Goal: Task Accomplishment & Management: Manage account settings

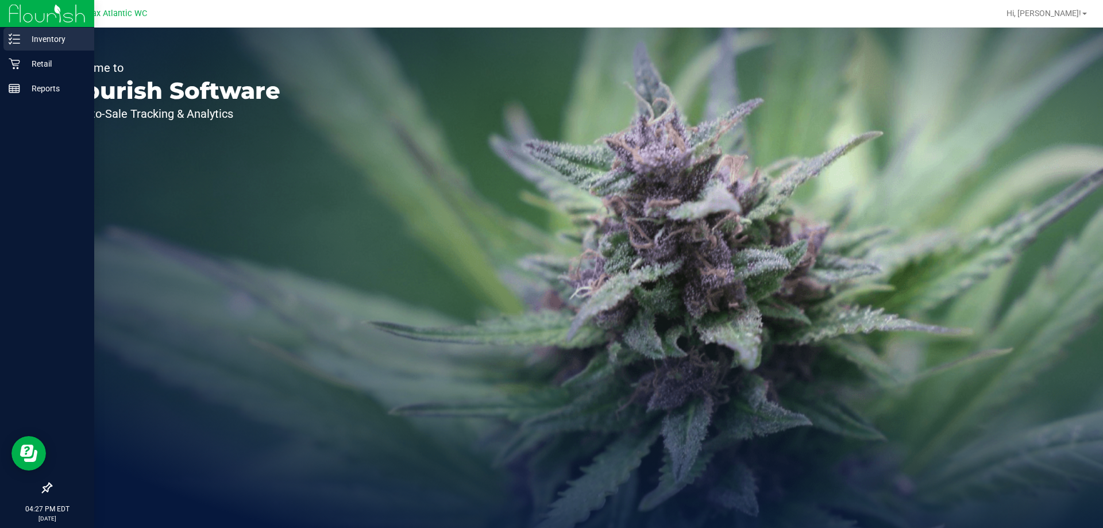
click at [23, 39] on p "Inventory" at bounding box center [54, 39] width 69 height 14
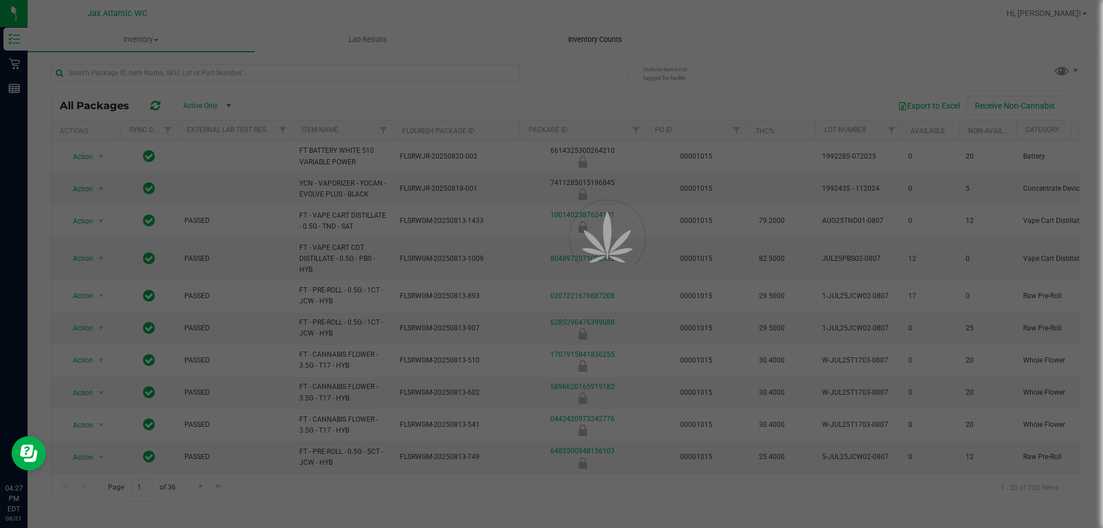
click at [581, 35] on div at bounding box center [551, 264] width 1103 height 528
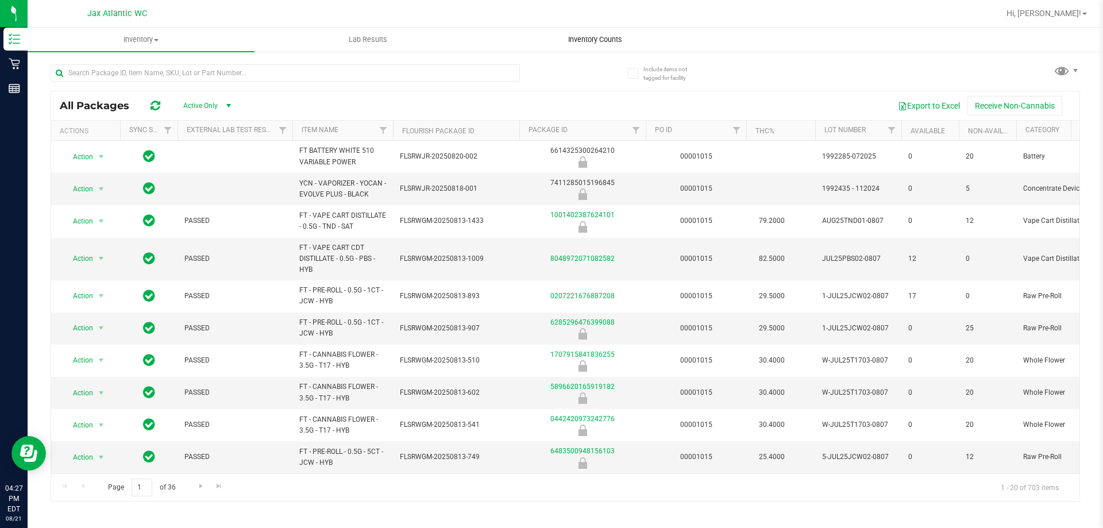
click at [585, 40] on span "Inventory Counts" at bounding box center [595, 39] width 85 height 10
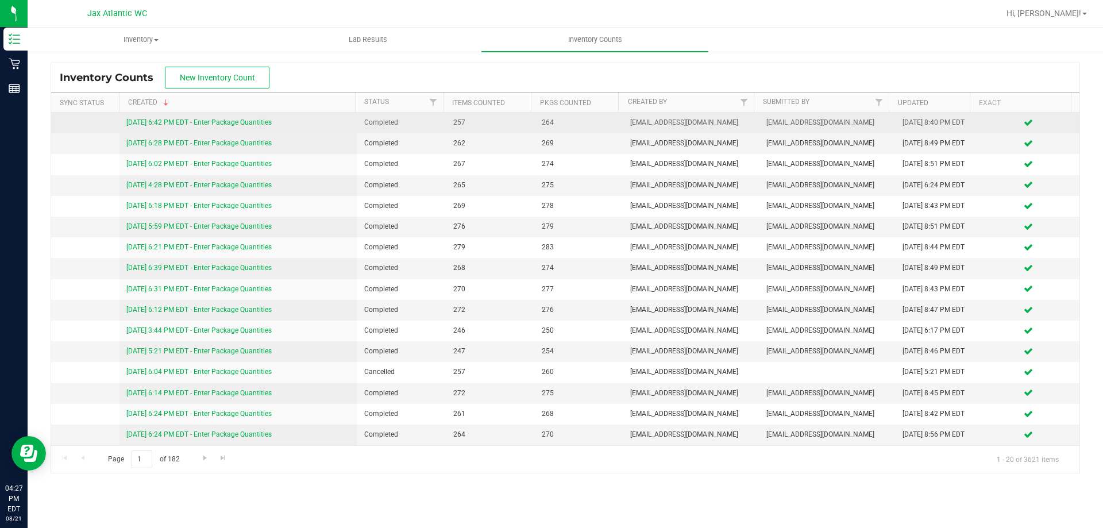
click at [228, 120] on link "8/20/25 6:42 PM EDT - Enter Package Quantities" at bounding box center [198, 122] width 145 height 8
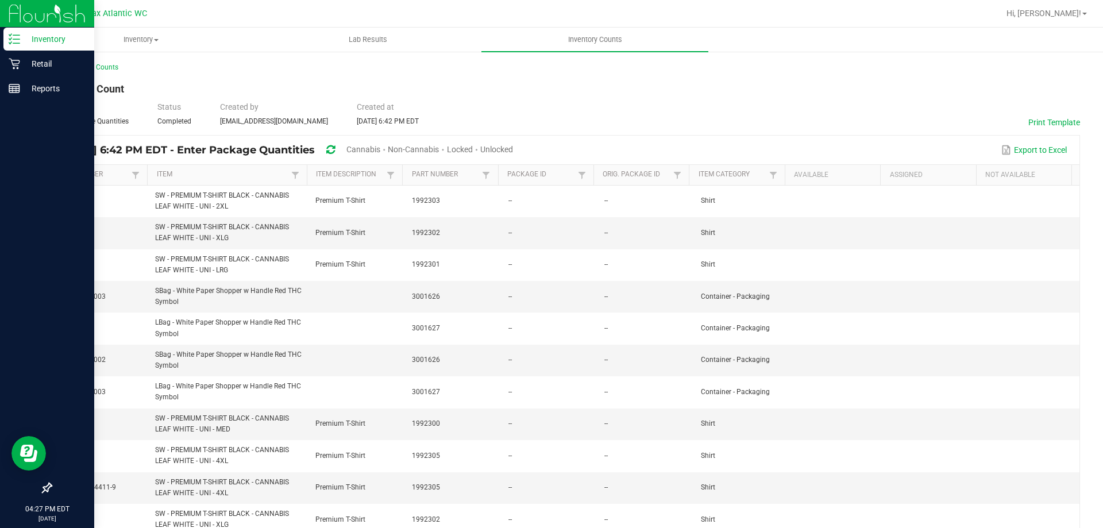
click at [24, 42] on p "Inventory" at bounding box center [54, 39] width 69 height 14
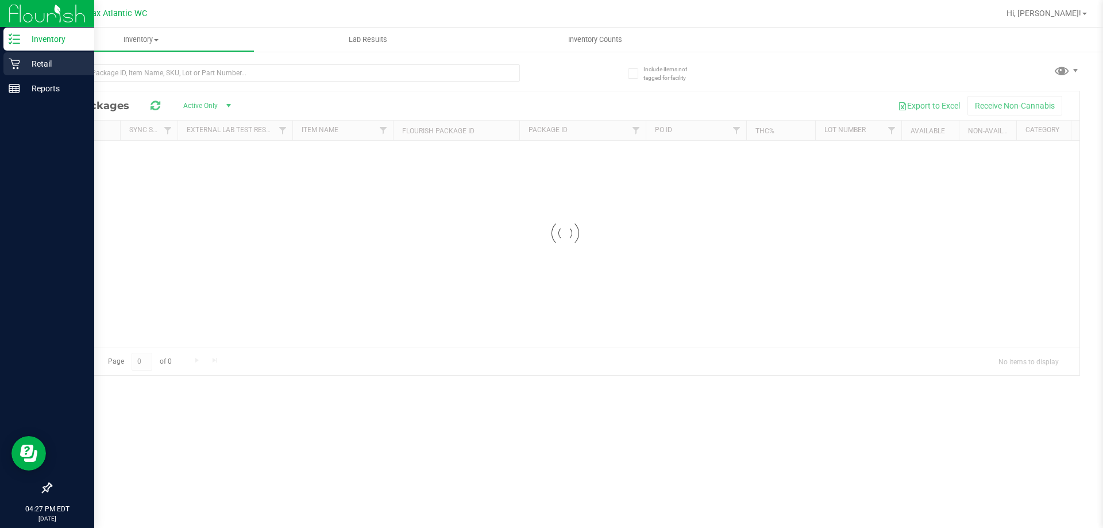
click at [32, 60] on p "Retail" at bounding box center [54, 64] width 69 height 14
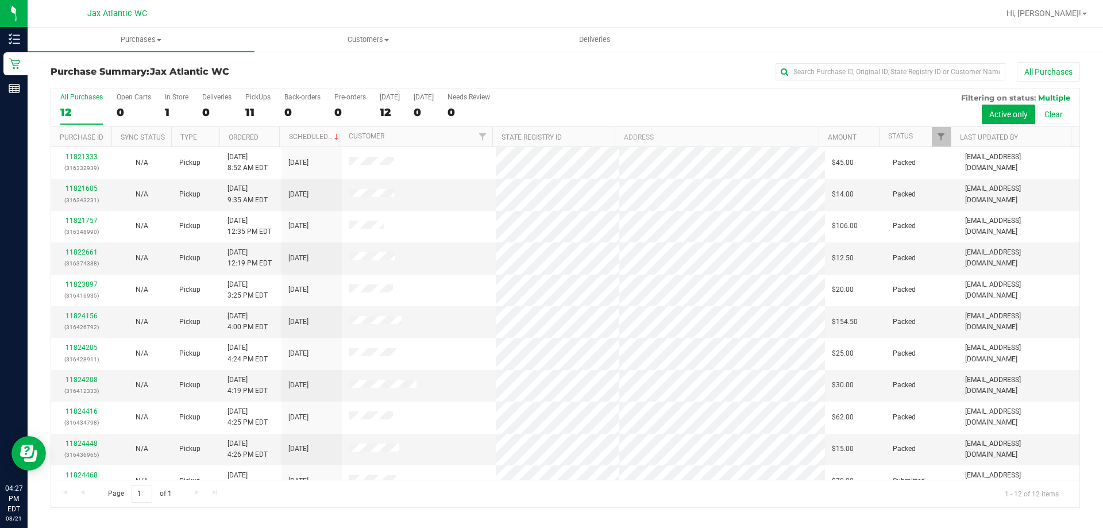
click at [473, 513] on div "Purchase Summary: Jax Atlantic WC All Purchases All Purchases 12 Open Carts 0 I…" at bounding box center [565, 285] width 1075 height 469
click at [164, 40] on span "Purchases" at bounding box center [141, 39] width 227 height 10
click at [75, 84] on span "Fulfillment" at bounding box center [63, 83] width 71 height 10
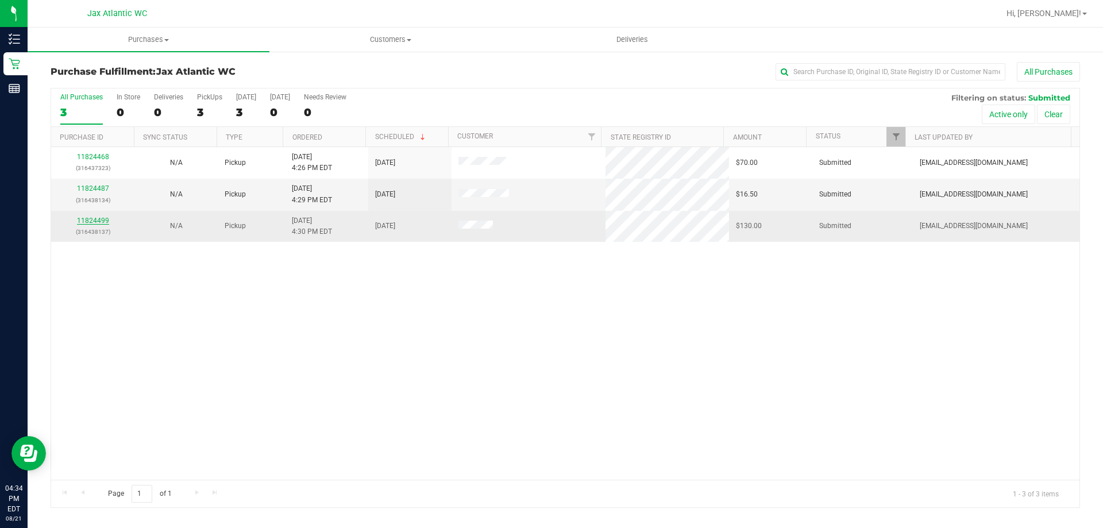
click at [103, 223] on link "11824499" at bounding box center [93, 221] width 32 height 8
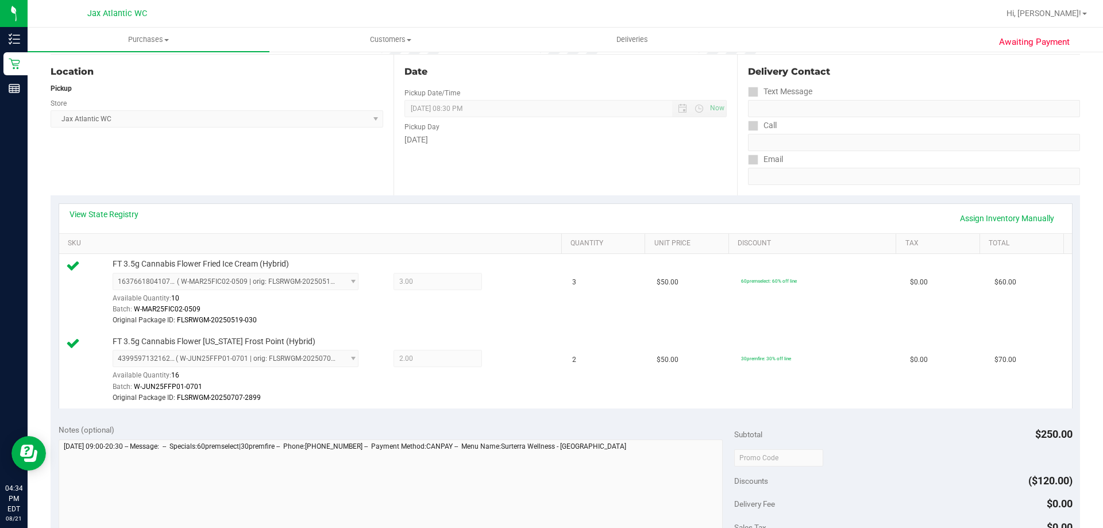
scroll to position [172, 0]
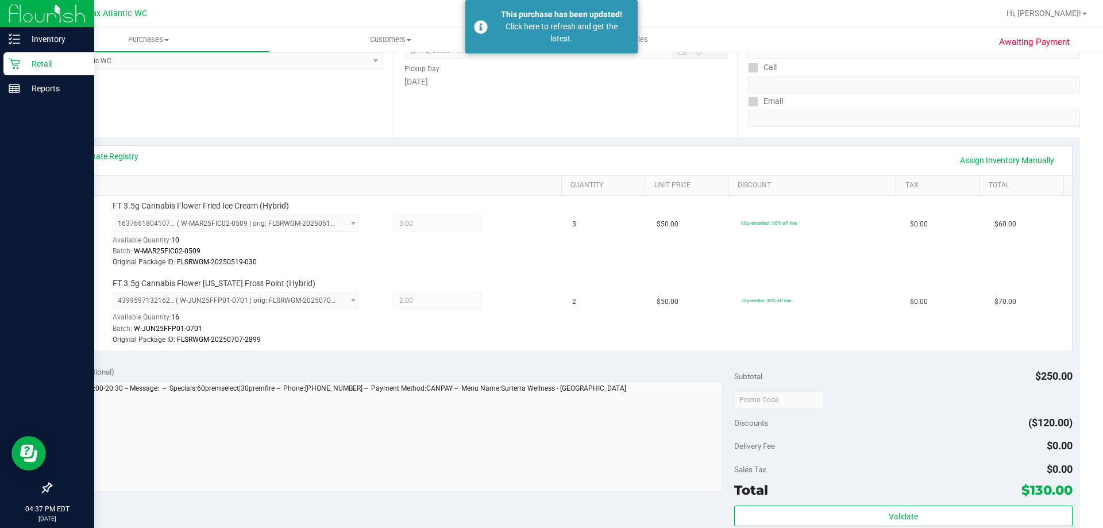
click at [19, 64] on icon at bounding box center [14, 63] width 11 height 11
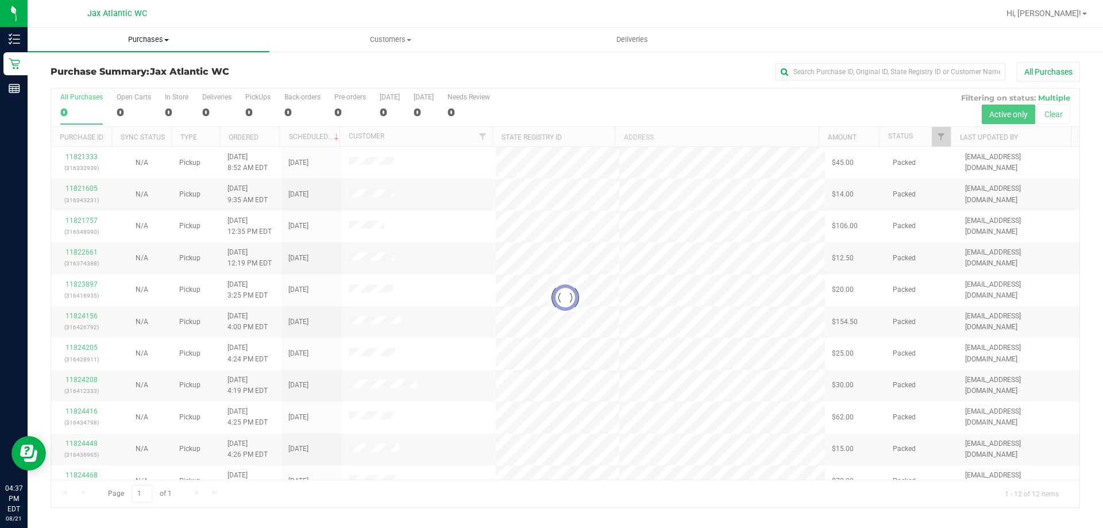
click at [155, 37] on span "Purchases" at bounding box center [149, 39] width 242 height 10
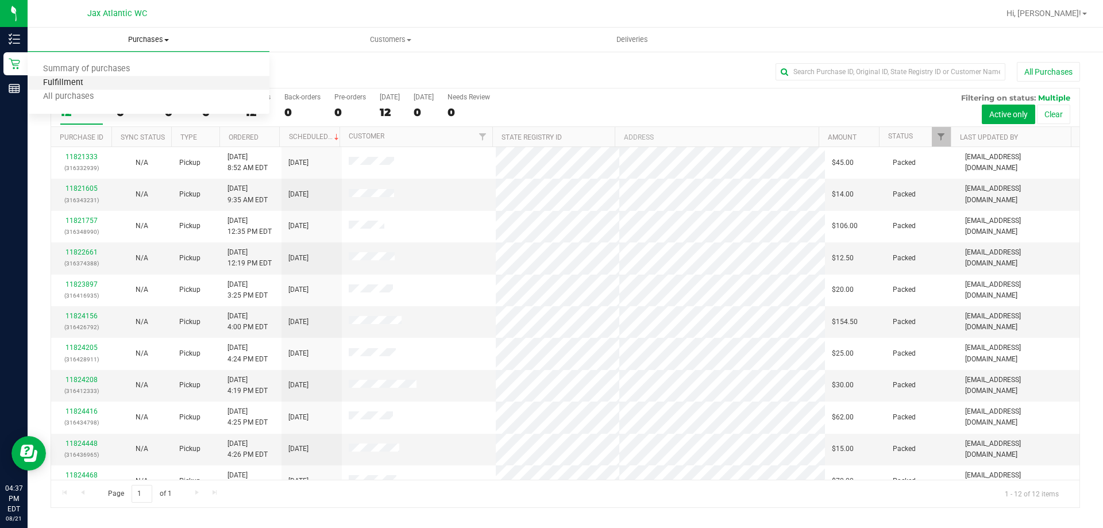
click at [72, 81] on span "Fulfillment" at bounding box center [63, 83] width 71 height 10
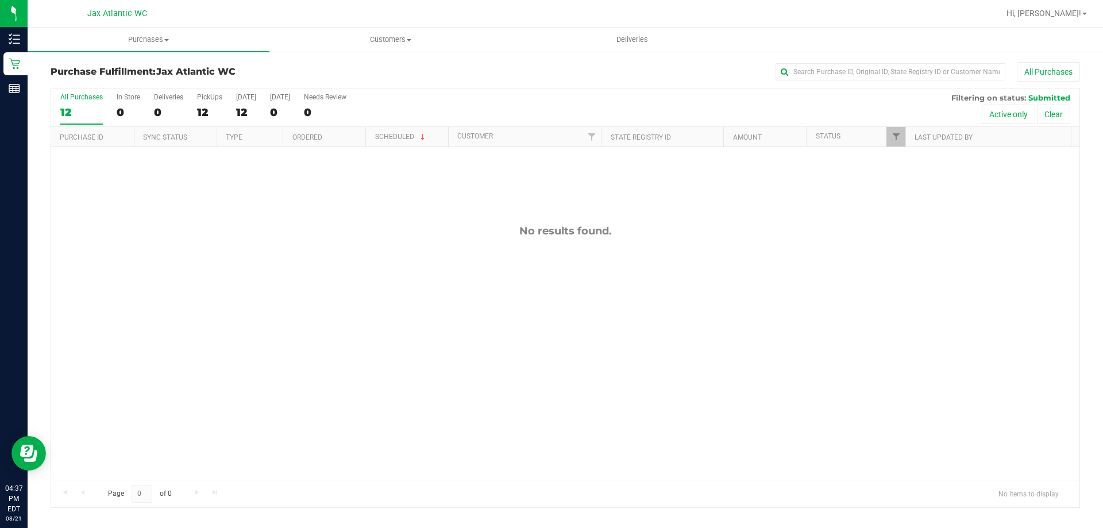
click at [179, 210] on div "No results found." at bounding box center [565, 352] width 1028 height 410
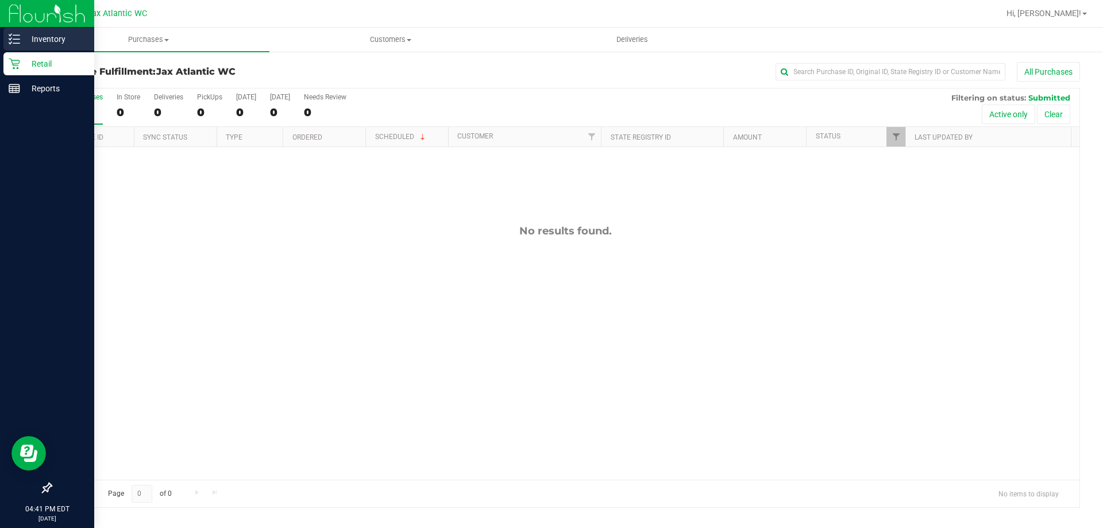
click at [21, 45] on p "Inventory" at bounding box center [54, 39] width 69 height 14
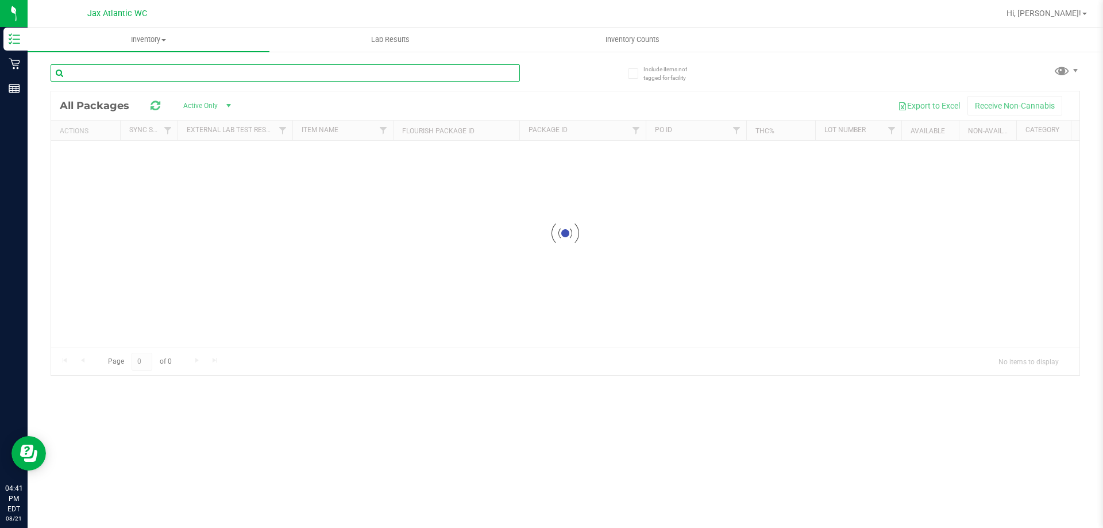
click at [152, 71] on input "text" at bounding box center [285, 72] width 469 height 17
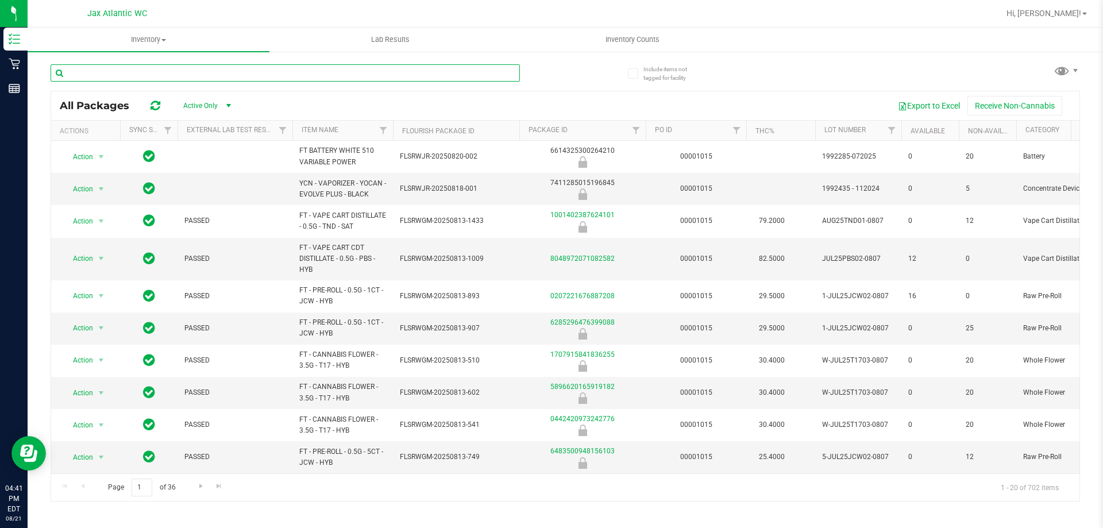
click at [152, 71] on input "text" at bounding box center [285, 72] width 469 height 17
type input "ppu"
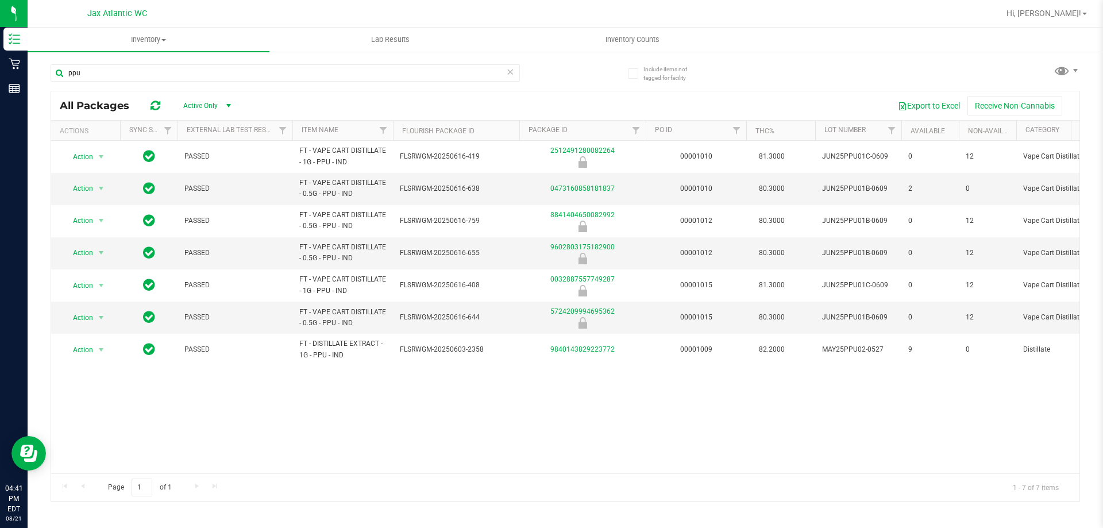
click at [511, 73] on icon at bounding box center [510, 71] width 8 height 14
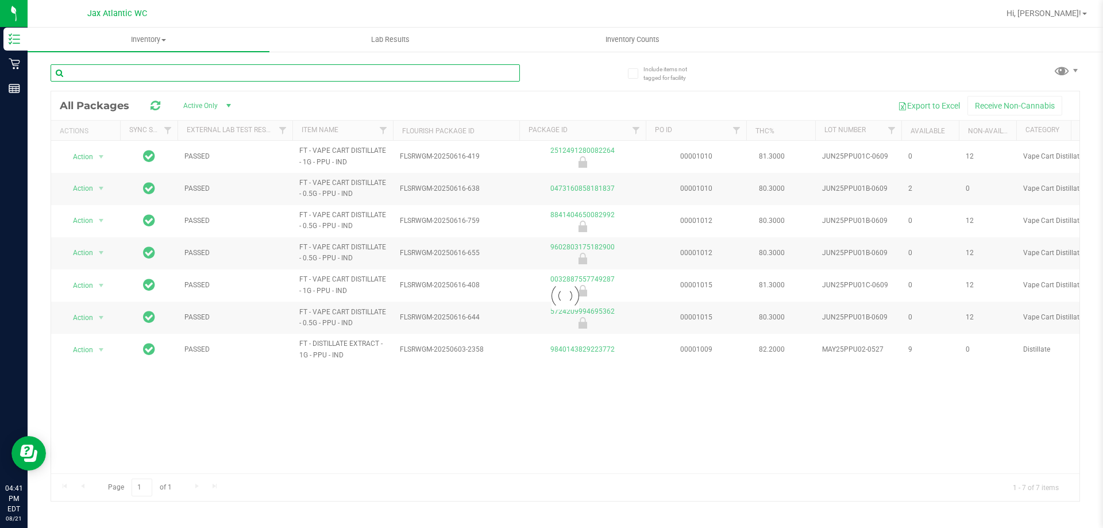
click at [447, 67] on input "text" at bounding box center [285, 72] width 469 height 17
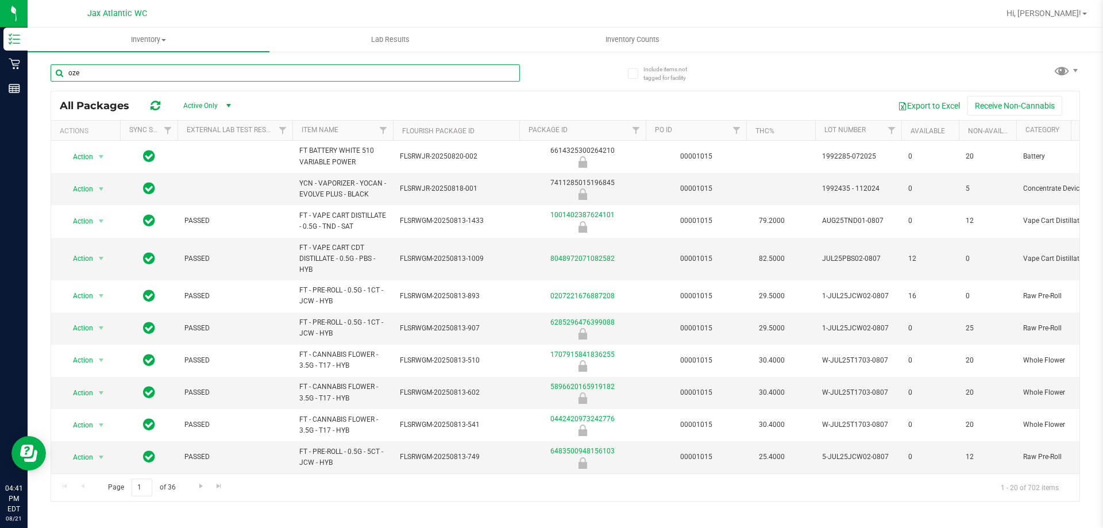
type input "oze"
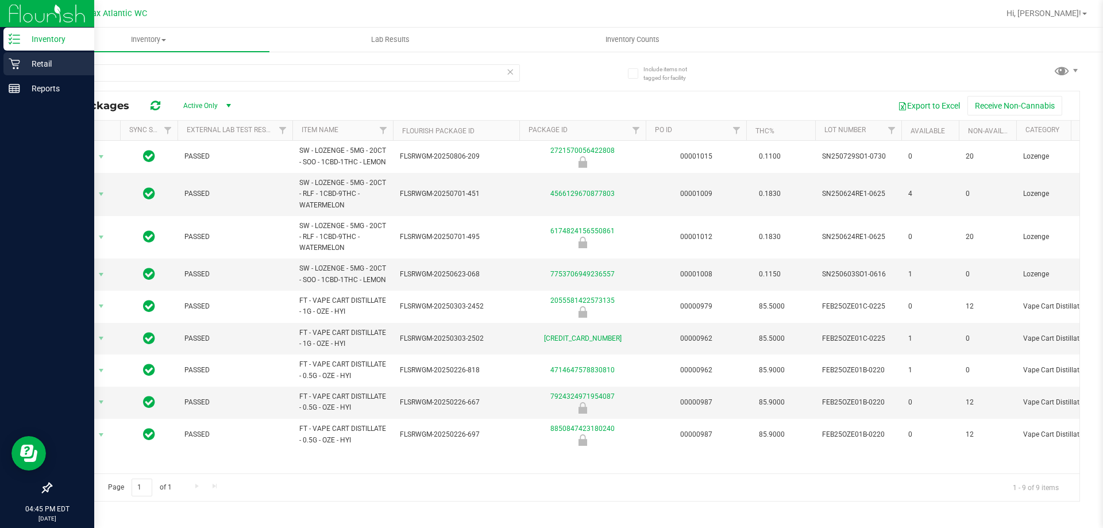
click at [21, 67] on p "Retail" at bounding box center [54, 64] width 69 height 14
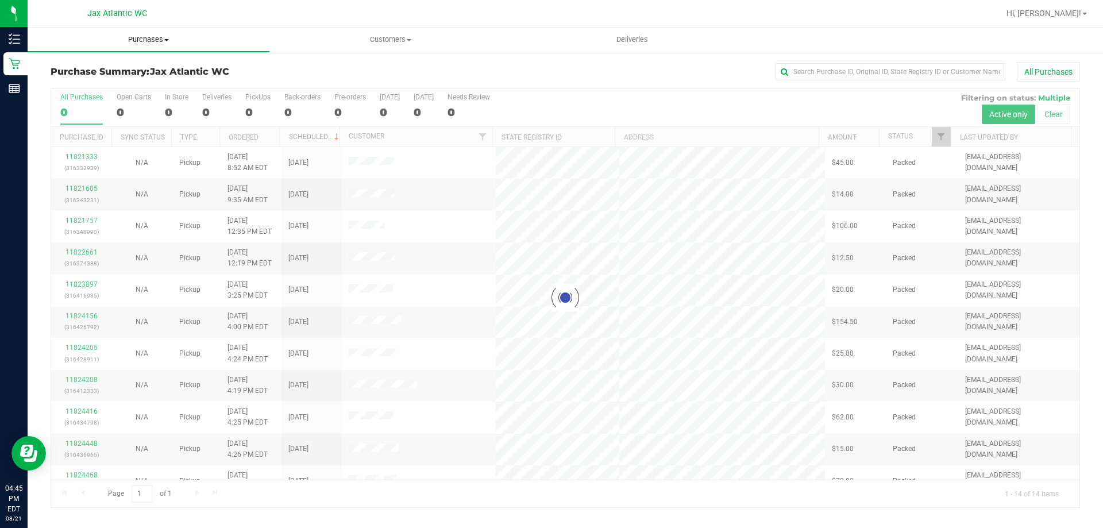
click at [130, 36] on span "Purchases" at bounding box center [149, 39] width 242 height 10
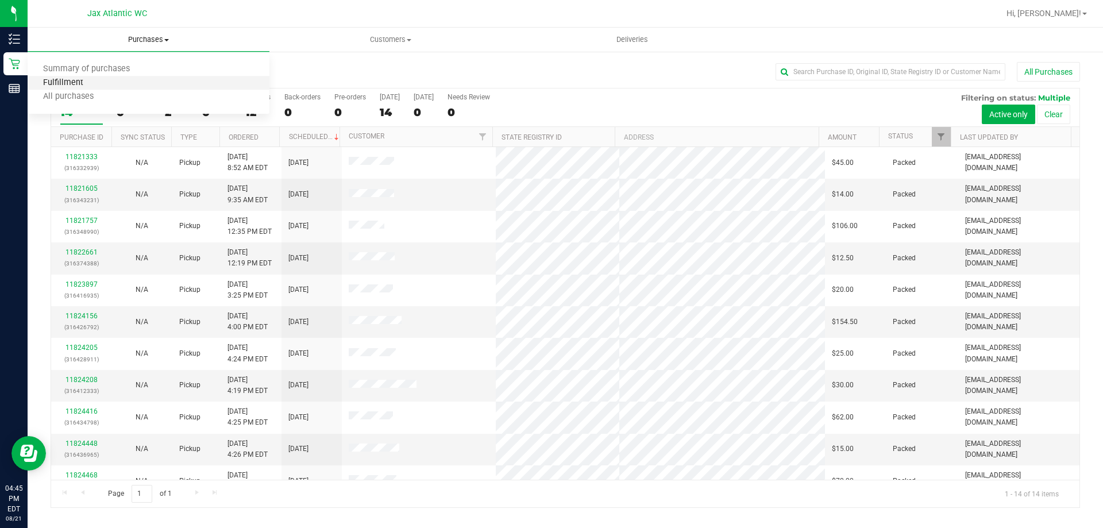
click at [84, 82] on span "Fulfillment" at bounding box center [63, 83] width 71 height 10
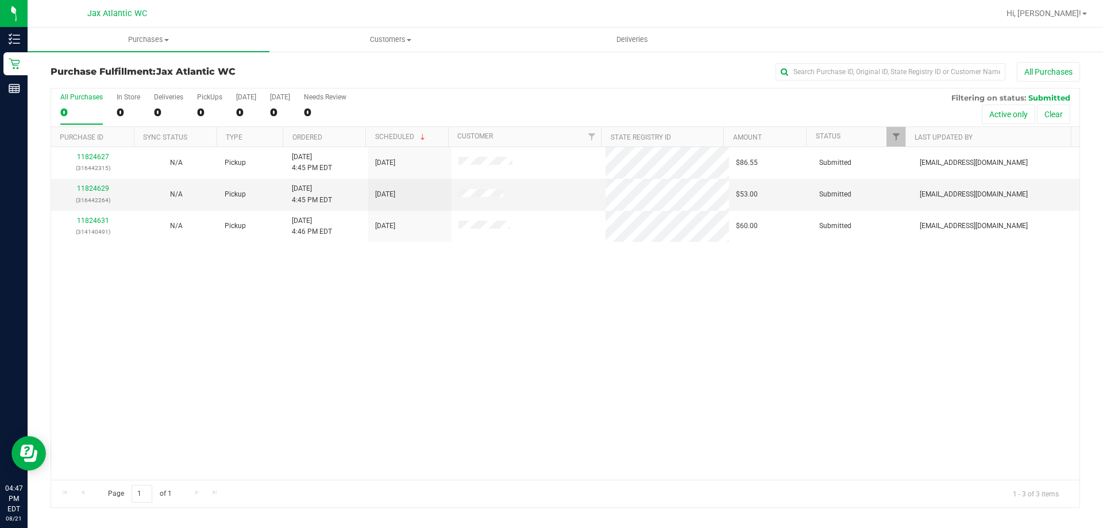
click at [155, 273] on div "11824627 (316442315) N/A Pickup 8/21/2025 4:45 PM EDT 8/21/2025 $86.55 Submitte…" at bounding box center [565, 313] width 1028 height 333
click at [92, 189] on link "11824629" at bounding box center [93, 188] width 32 height 8
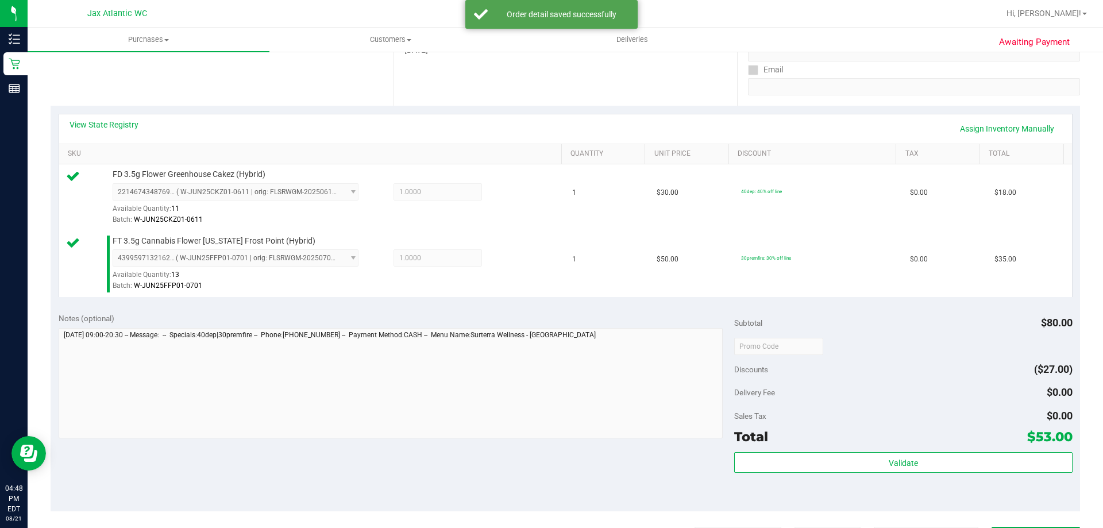
scroll to position [402, 0]
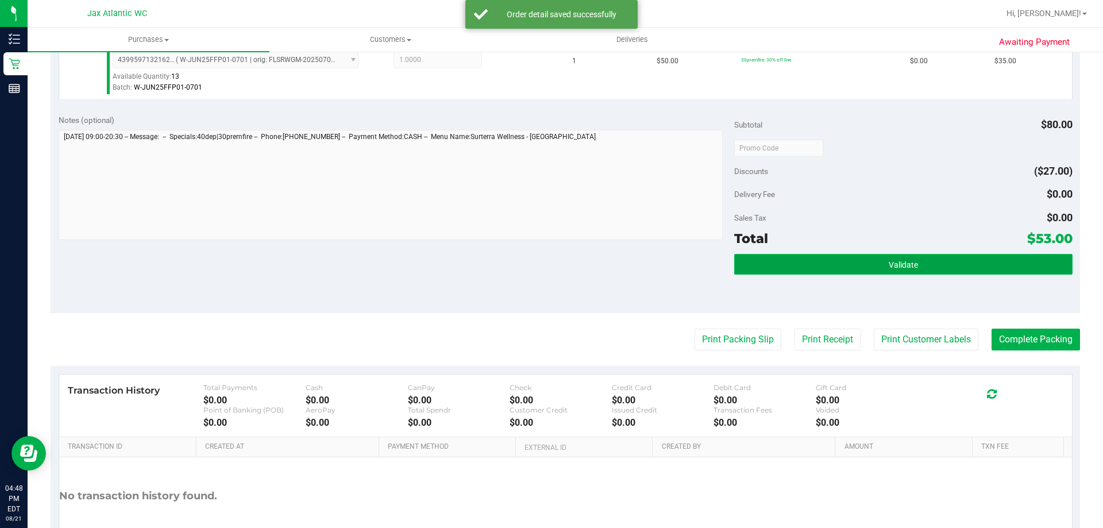
click at [900, 261] on span "Validate" at bounding box center [903, 264] width 29 height 9
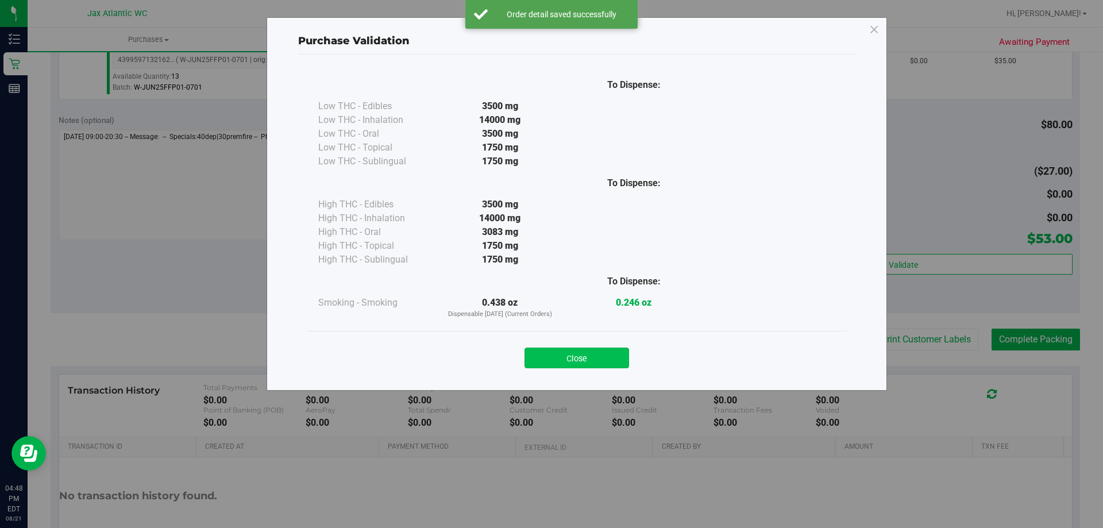
click at [591, 361] on button "Close" at bounding box center [576, 358] width 105 height 21
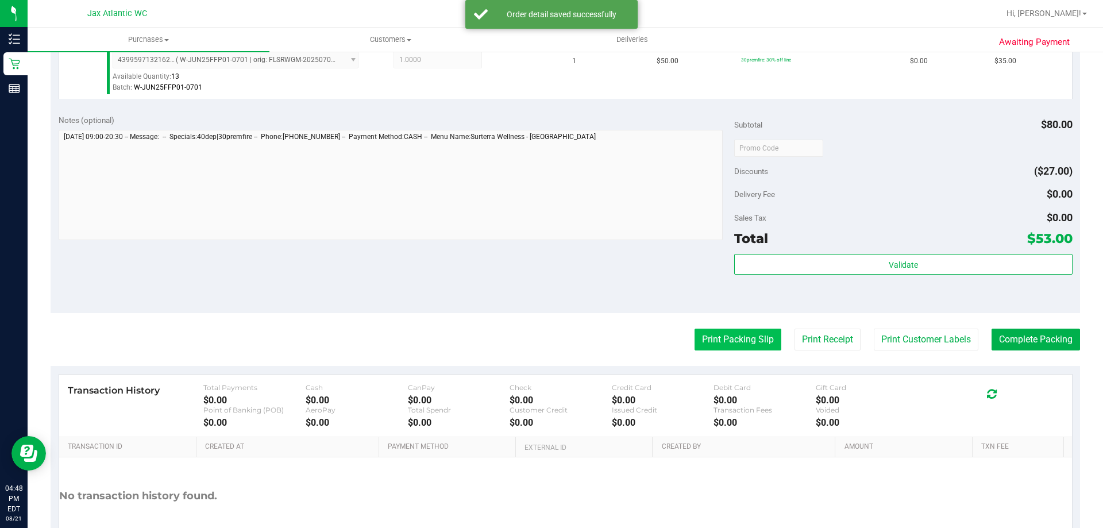
click at [709, 340] on button "Print Packing Slip" at bounding box center [738, 340] width 87 height 22
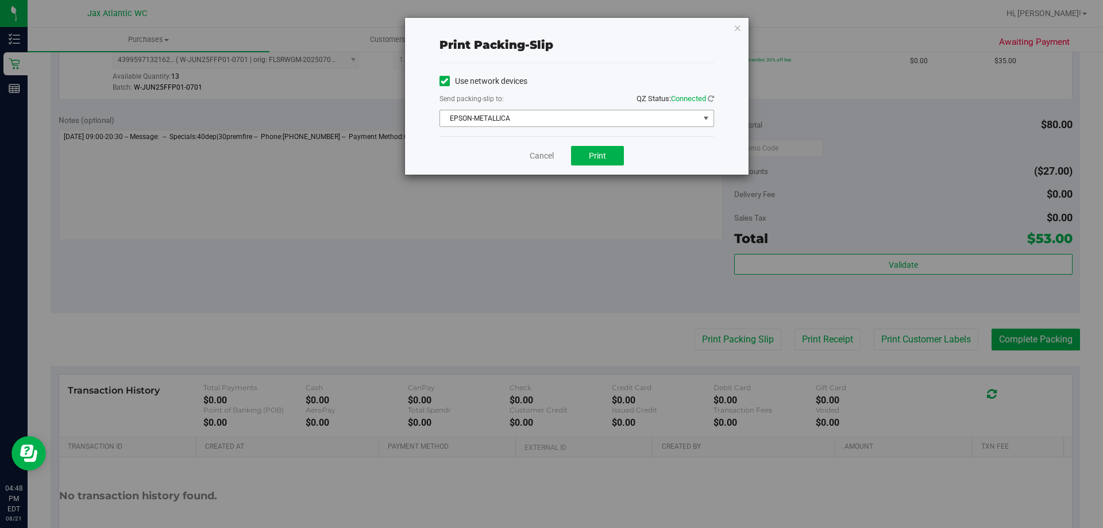
click at [553, 111] on span "EPSON-METALLICA" at bounding box center [569, 118] width 259 height 16
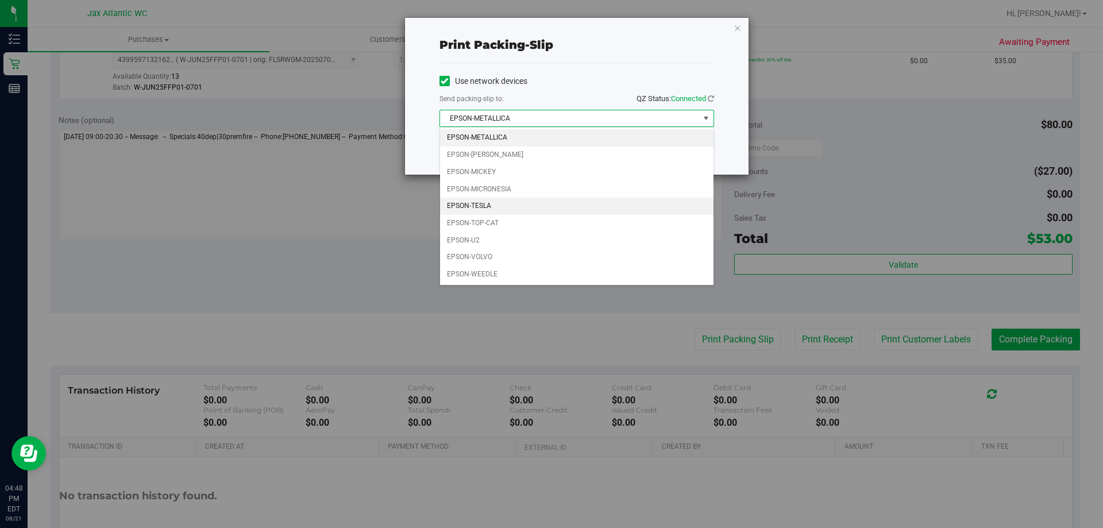
click at [488, 207] on li "EPSON-TESLA" at bounding box center [576, 206] width 273 height 17
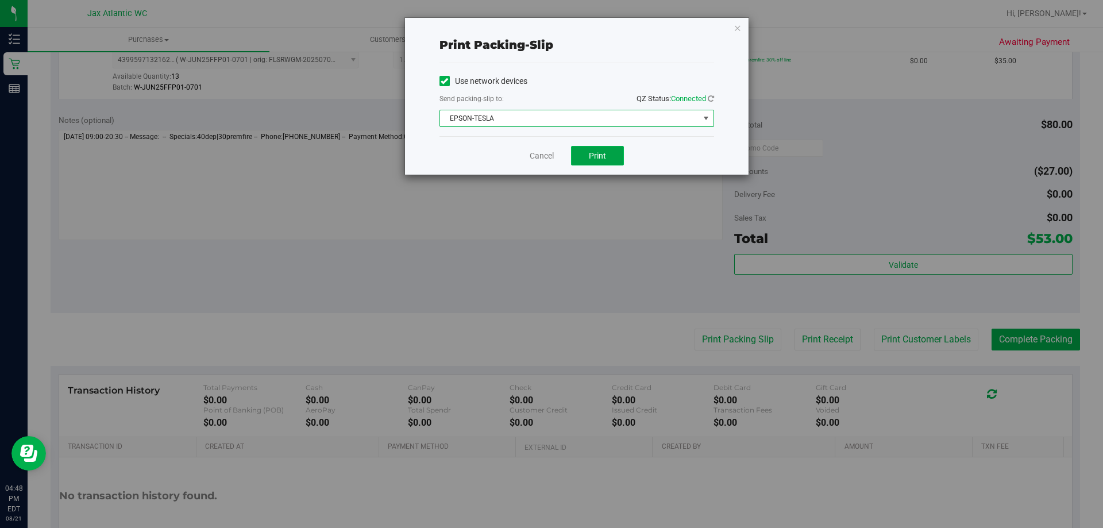
click at [600, 156] on span "Print" at bounding box center [597, 155] width 17 height 9
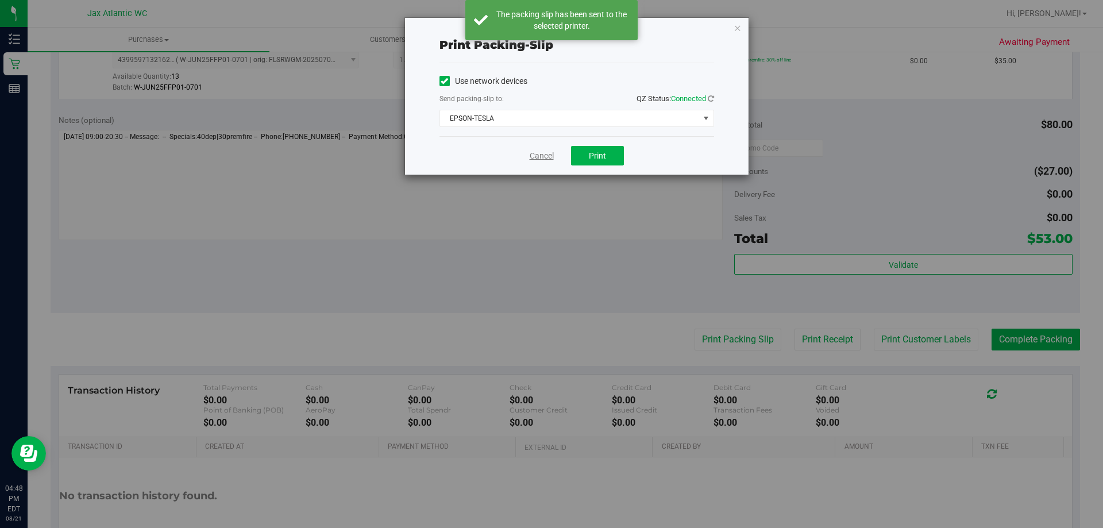
click at [545, 151] on link "Cancel" at bounding box center [542, 156] width 24 height 12
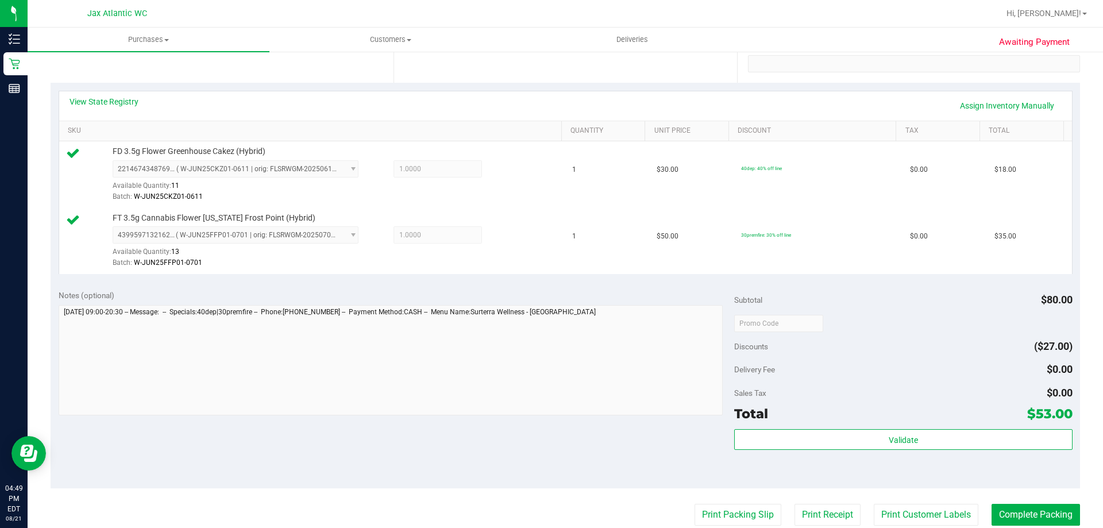
scroll to position [230, 0]
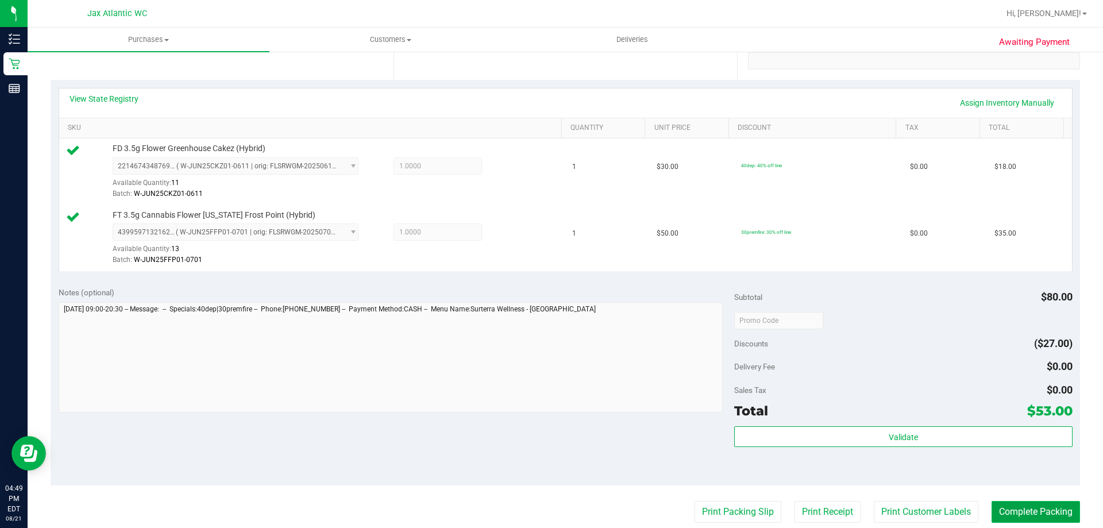
click at [1002, 502] on button "Complete Packing" at bounding box center [1036, 512] width 88 height 22
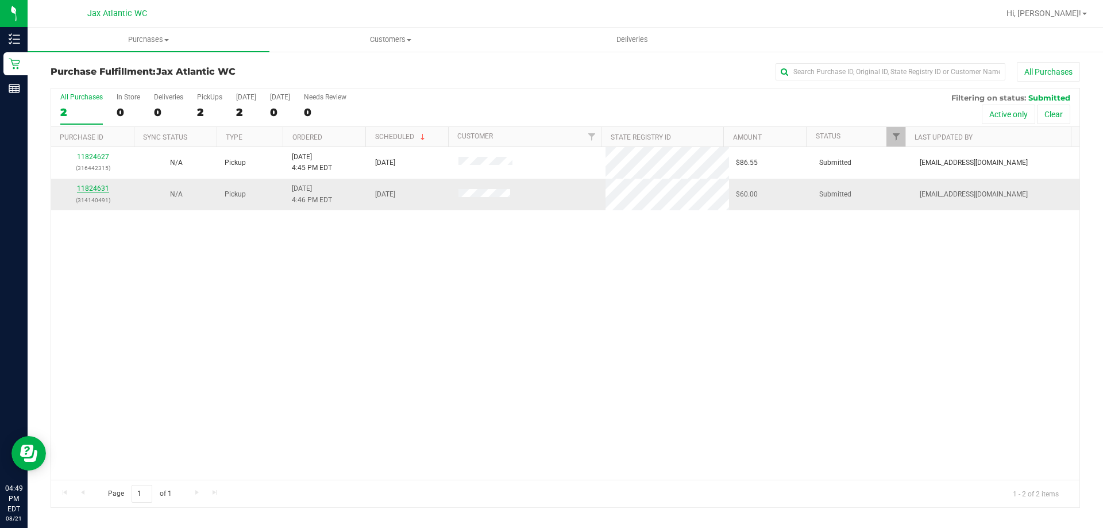
click at [94, 186] on link "11824631" at bounding box center [93, 188] width 32 height 8
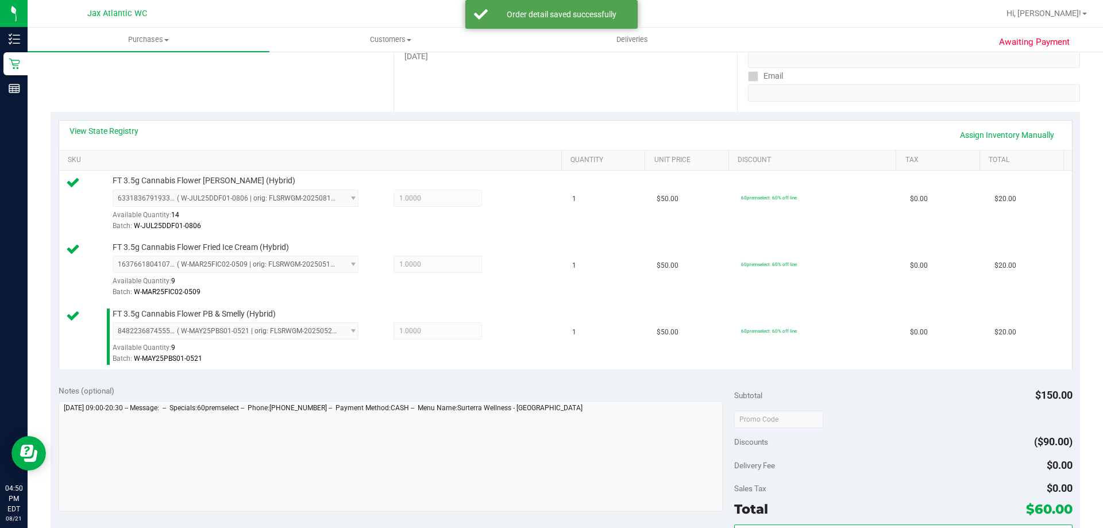
scroll to position [287, 0]
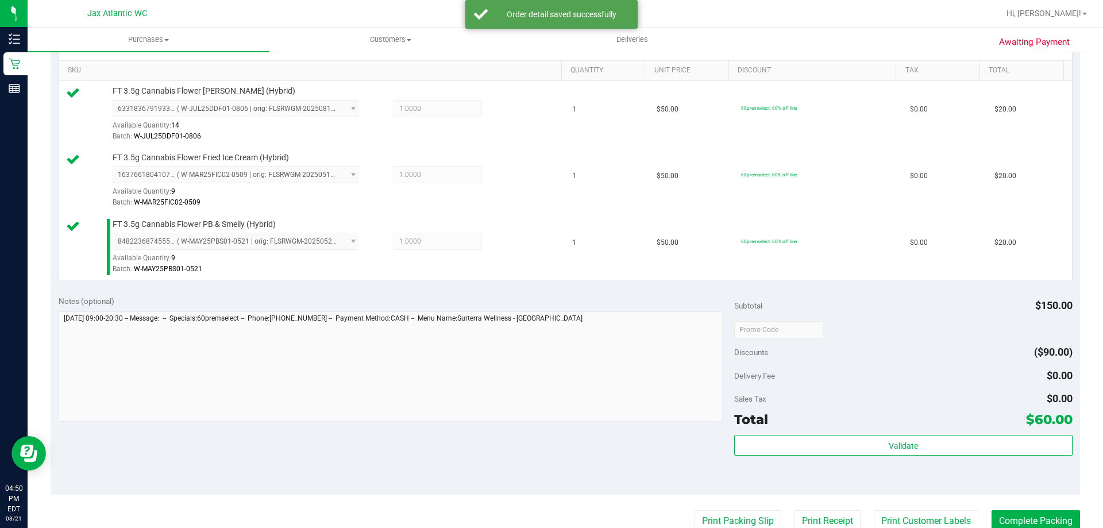
click at [795, 434] on div "Subtotal $150.00 Discounts ($90.00) Delivery Fee $0.00 Sales Tax $0.00 Total $6…" at bounding box center [903, 390] width 338 height 191
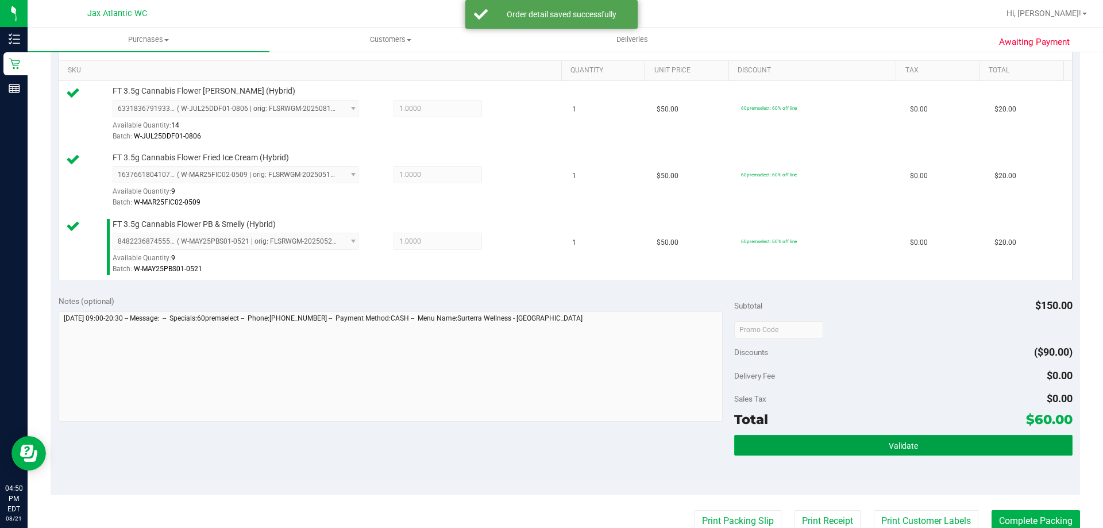
click at [795, 439] on button "Validate" at bounding box center [903, 445] width 338 height 21
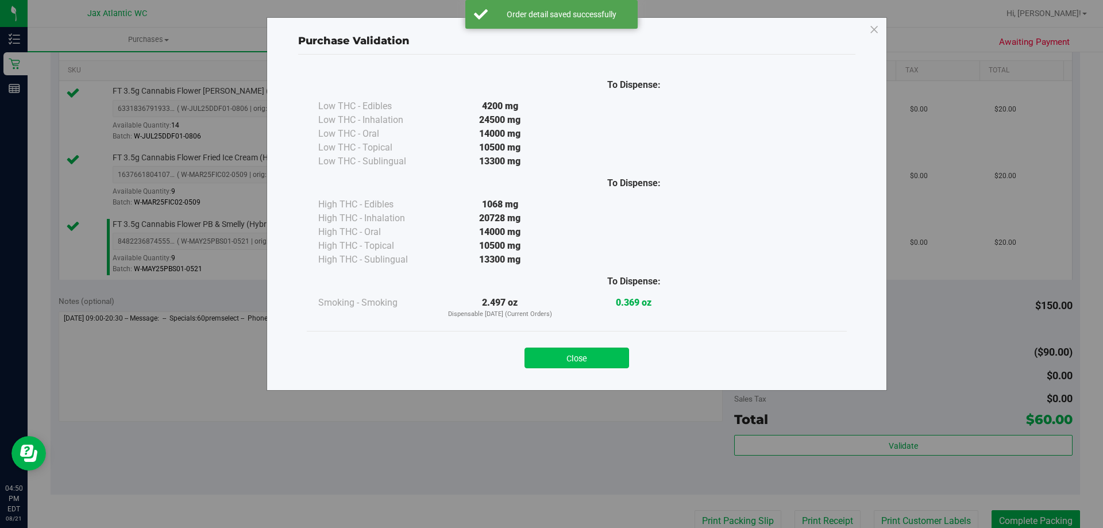
click at [575, 359] on button "Close" at bounding box center [576, 358] width 105 height 21
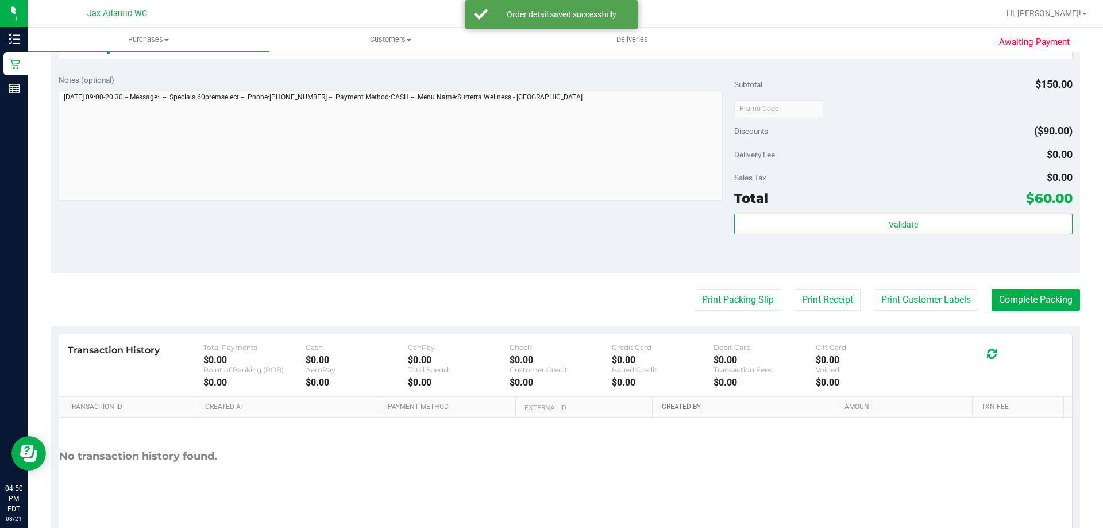
scroll to position [517, 0]
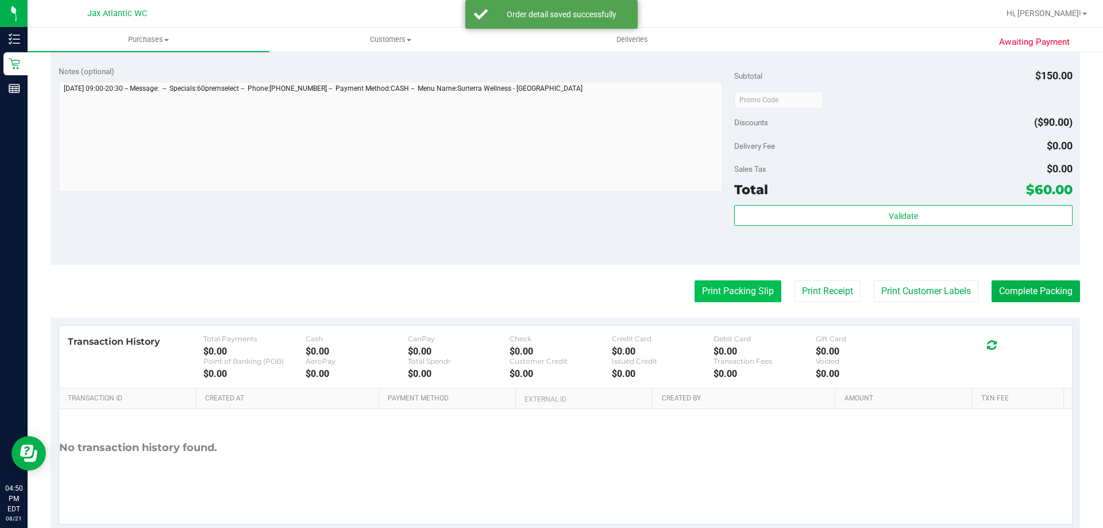
click at [723, 292] on button "Print Packing Slip" at bounding box center [738, 291] width 87 height 22
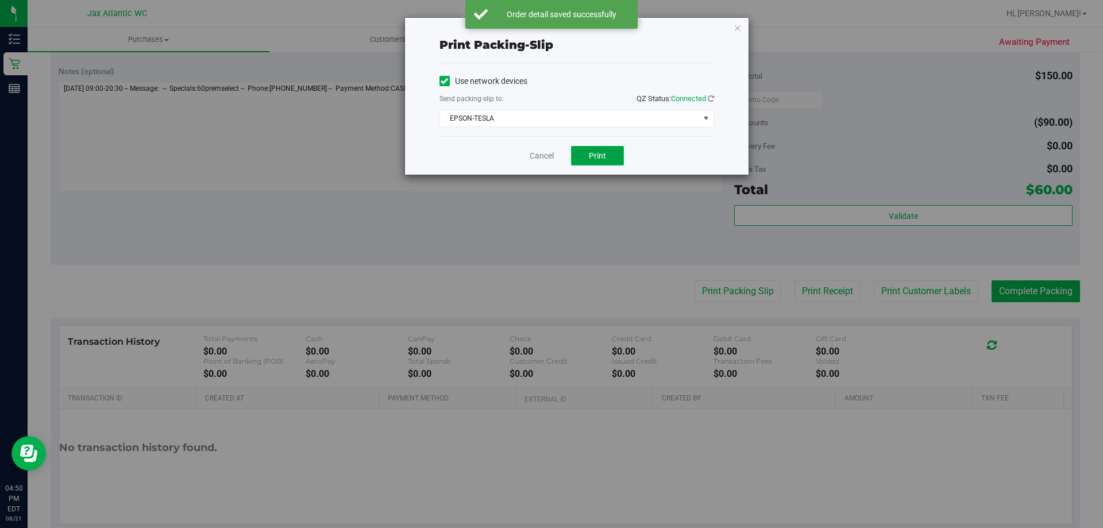
click at [581, 153] on button "Print" at bounding box center [597, 156] width 53 height 20
click at [538, 157] on link "Cancel" at bounding box center [542, 156] width 24 height 12
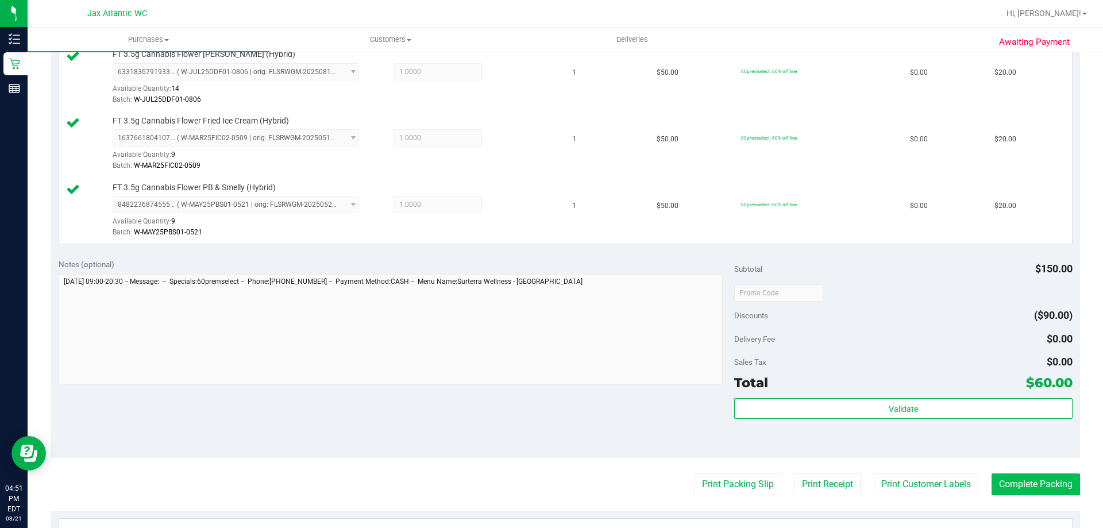
scroll to position [345, 0]
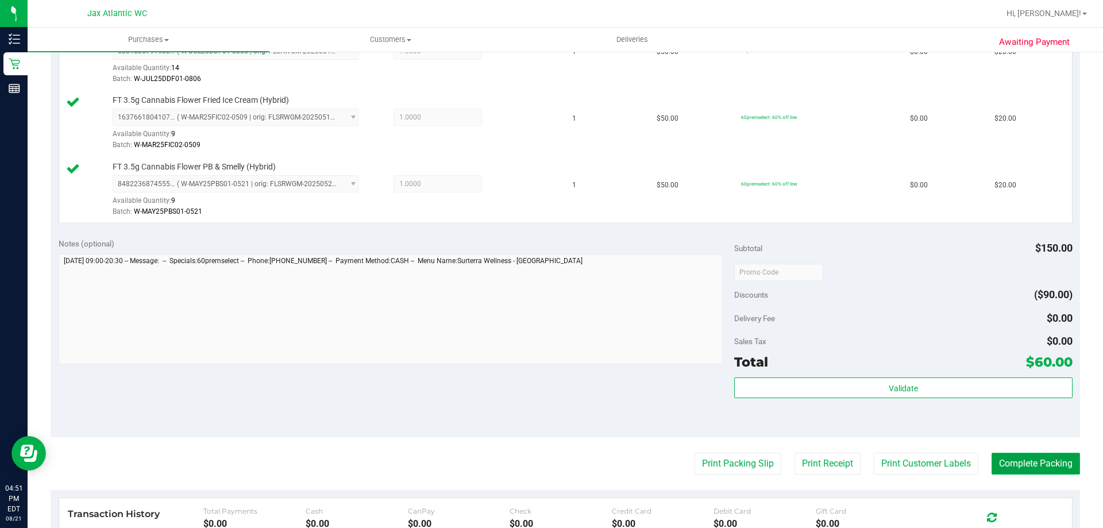
click at [1007, 463] on button "Complete Packing" at bounding box center [1036, 464] width 88 height 22
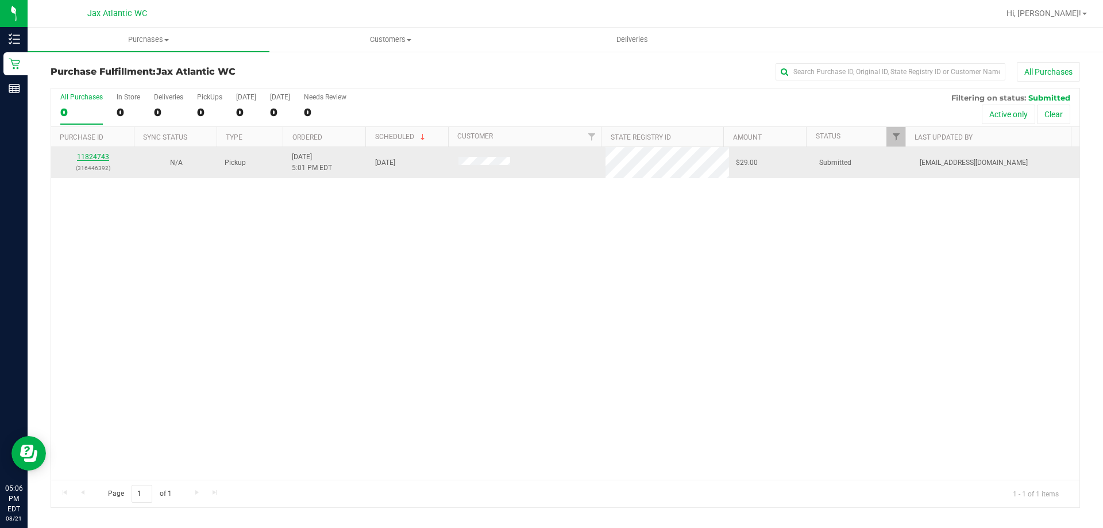
click at [100, 157] on link "11824743" at bounding box center [93, 157] width 32 height 8
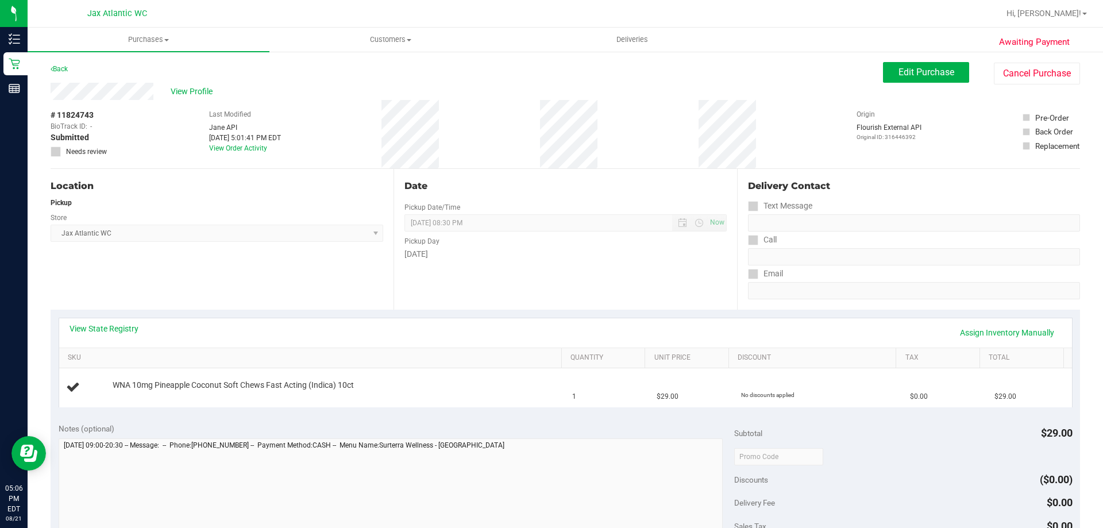
click at [493, 327] on div "View State Registry Assign Inventory Manually" at bounding box center [566, 333] width 992 height 20
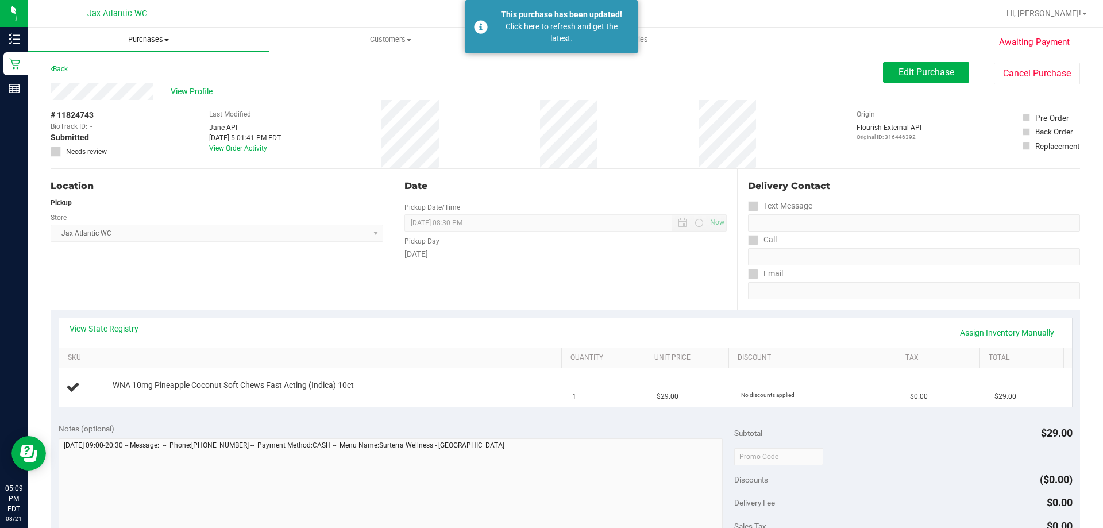
click at [154, 39] on span "Purchases" at bounding box center [149, 39] width 242 height 10
click at [103, 82] on li "Fulfillment" at bounding box center [149, 83] width 242 height 14
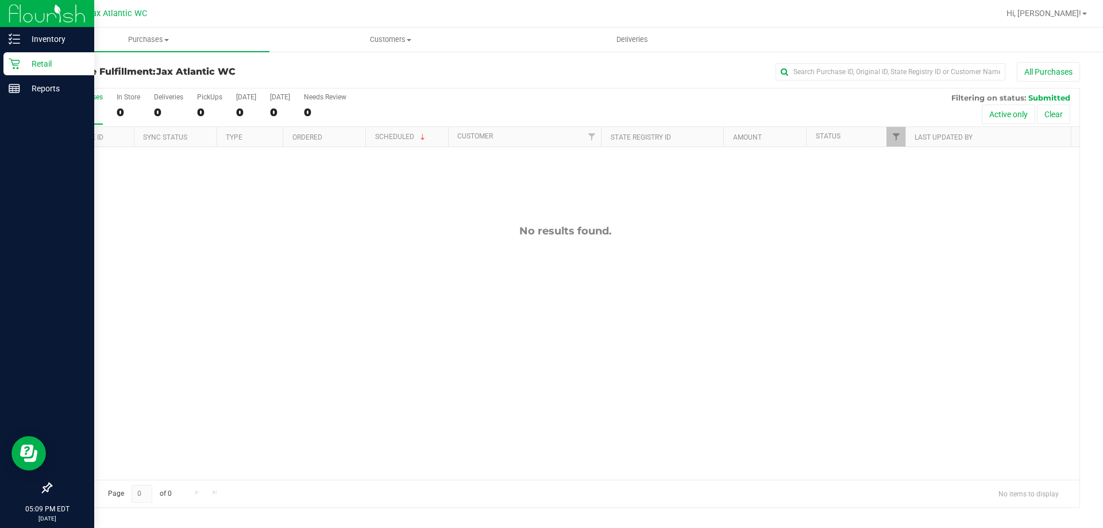
click at [21, 65] on p "Retail" at bounding box center [54, 64] width 69 height 14
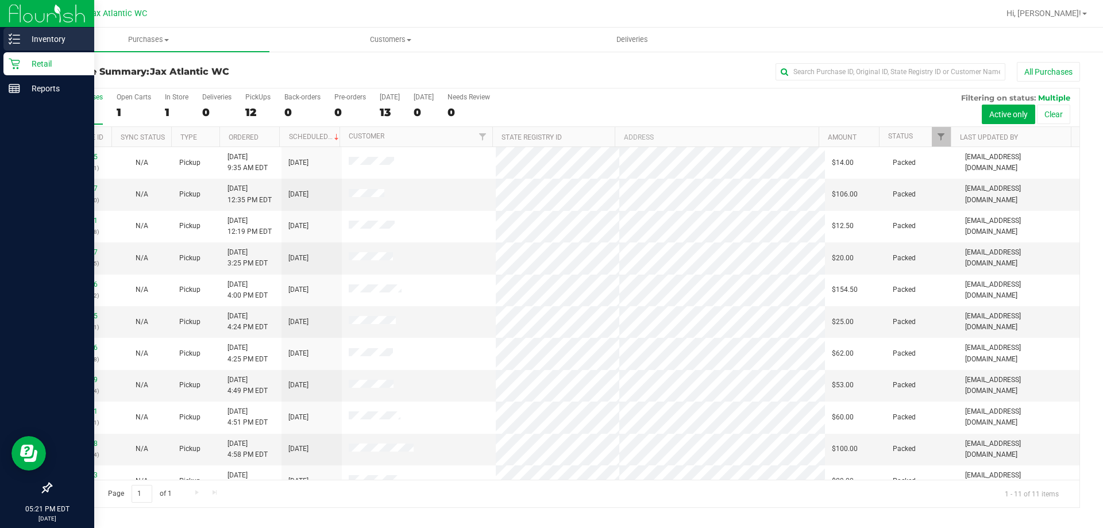
click at [23, 36] on p "Inventory" at bounding box center [54, 39] width 69 height 14
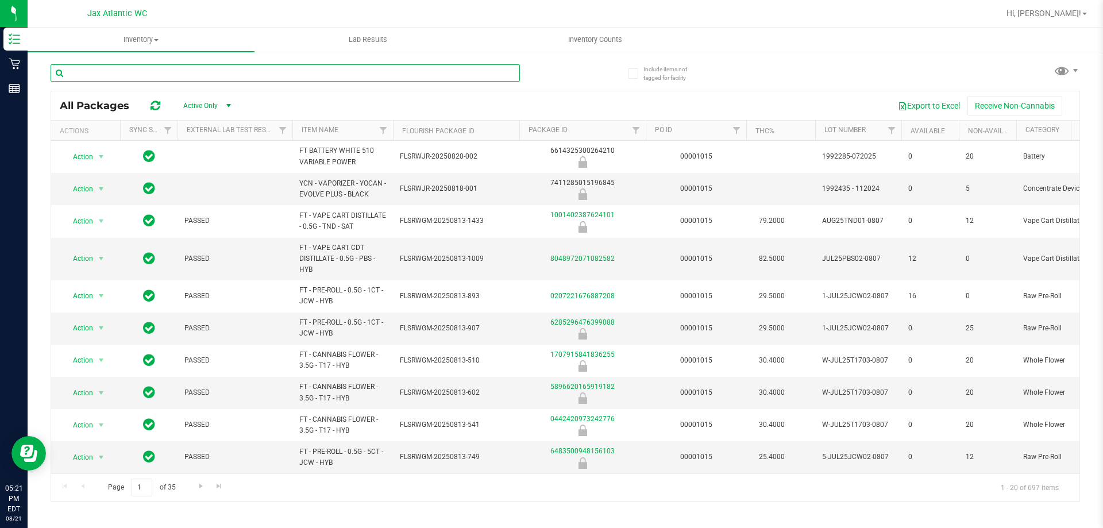
click at [144, 75] on input "text" at bounding box center [285, 72] width 469 height 17
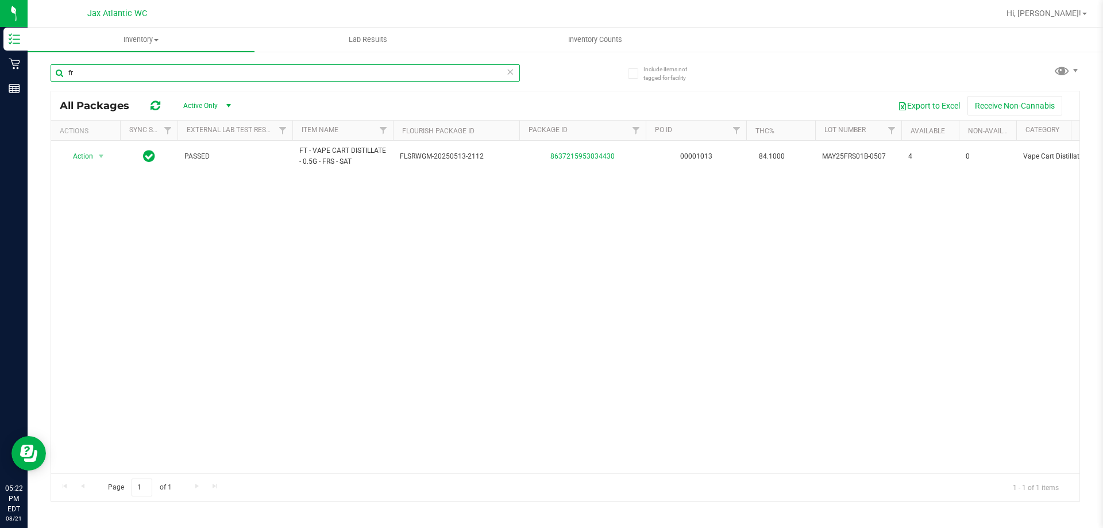
type input "f"
type input "dbr"
